Goal: Task Accomplishment & Management: Use online tool/utility

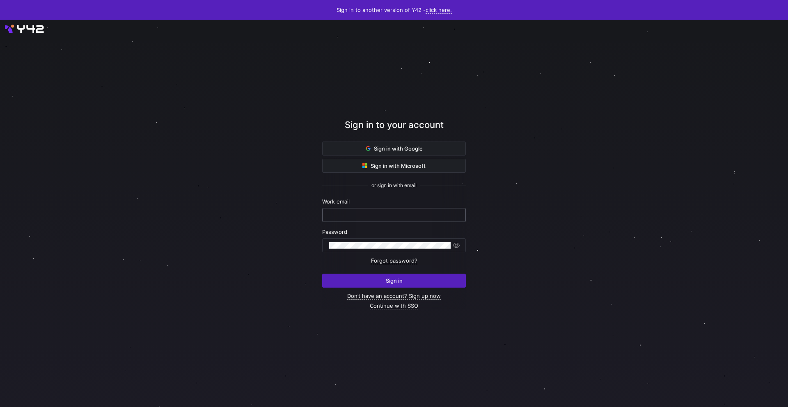
click at [387, 215] on input "text" at bounding box center [394, 215] width 130 height 7
type input "[EMAIL_ADDRESS][DOMAIN_NAME]"
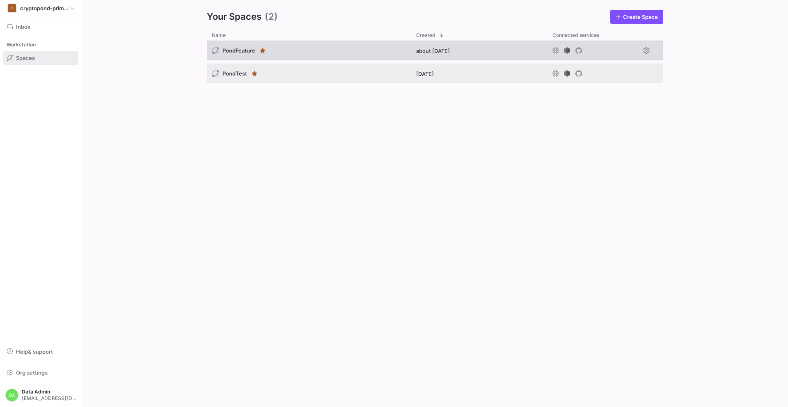
click at [282, 48] on div "PondFeature" at bounding box center [309, 51] width 204 height 20
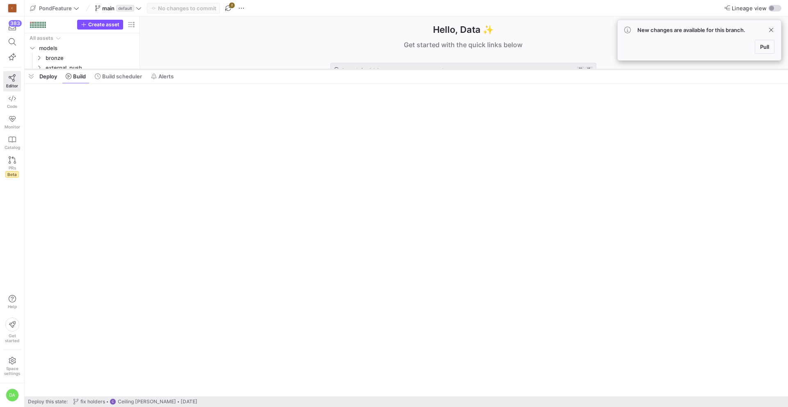
drag, startPoint x: 120, startPoint y: 393, endPoint x: 162, endPoint y: 70, distance: 325.8
click at [162, 70] on div at bounding box center [406, 69] width 763 height 3
click at [760, 46] on span "Pull" at bounding box center [764, 47] width 9 height 7
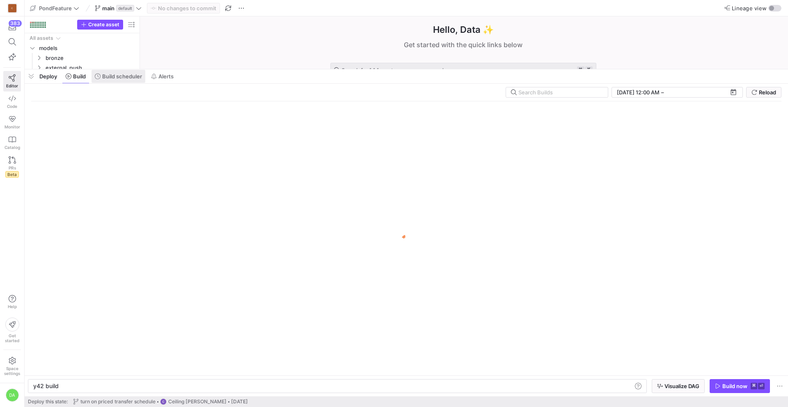
click at [114, 77] on span "Build scheduler" at bounding box center [122, 76] width 40 height 7
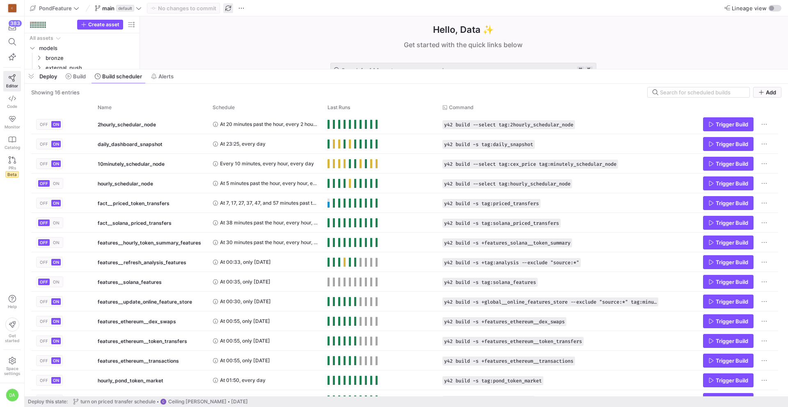
click at [227, 9] on span "button" at bounding box center [228, 8] width 10 height 10
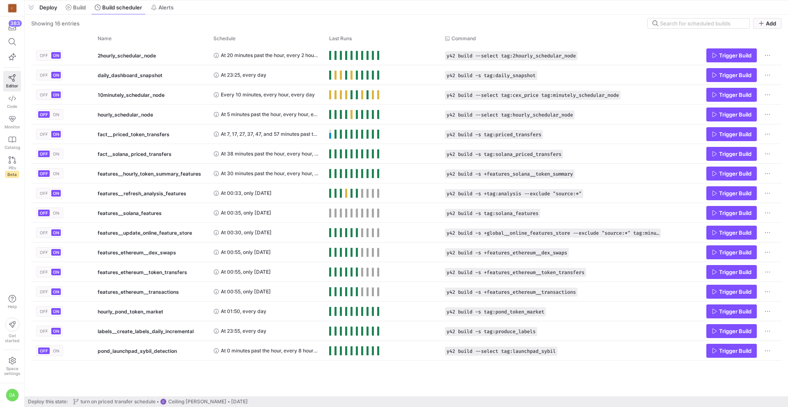
drag, startPoint x: 302, startPoint y: 70, endPoint x: 302, endPoint y: -8, distance: 77.6
click at [302, 0] on html "C 383 Editor Code Monitor Catalog PRs Beta Help Get started Space settings DA P…" at bounding box center [394, 203] width 788 height 407
